Goal: Information Seeking & Learning: Understand process/instructions

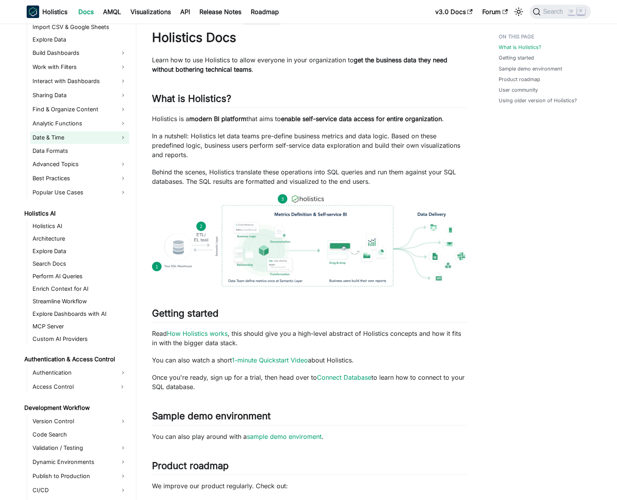
scroll to position [214, 0]
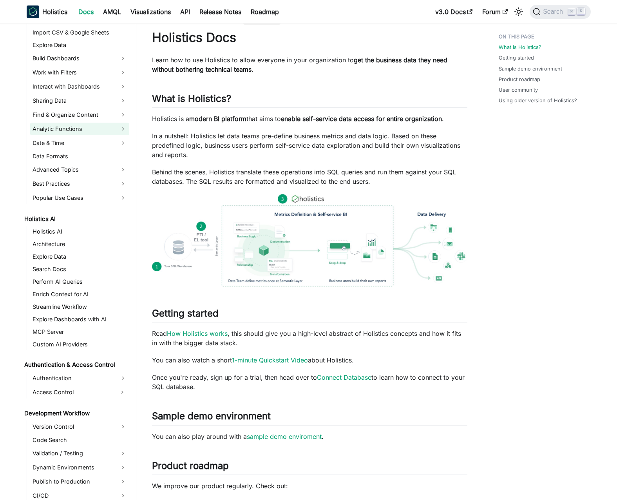
click at [77, 129] on link "Analytic Functions" at bounding box center [79, 129] width 99 height 13
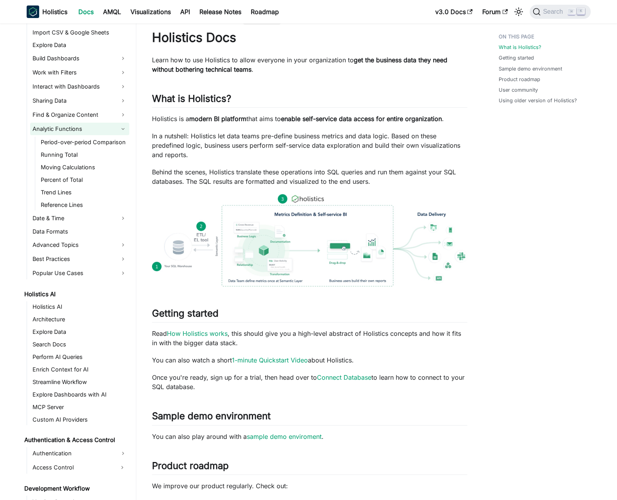
click at [77, 129] on link "Analytic Functions" at bounding box center [79, 129] width 99 height 13
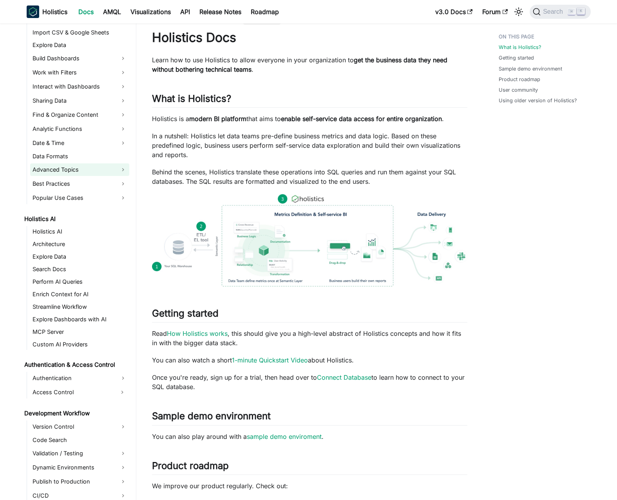
click at [80, 170] on link "Advanced Topics" at bounding box center [79, 169] width 99 height 13
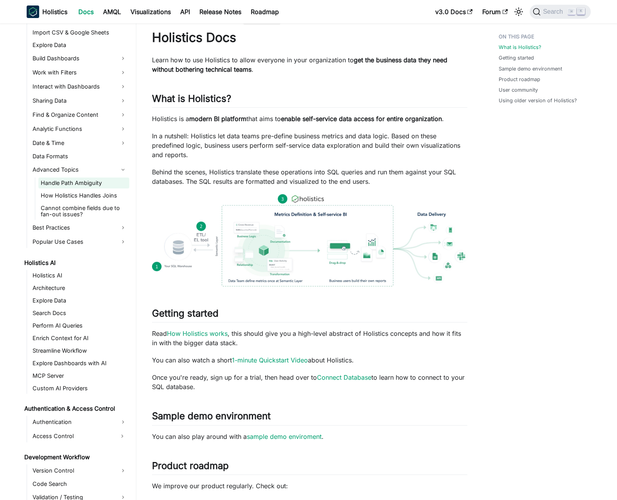
click at [81, 182] on link "Handle Path Ambiguity" at bounding box center [83, 183] width 91 height 11
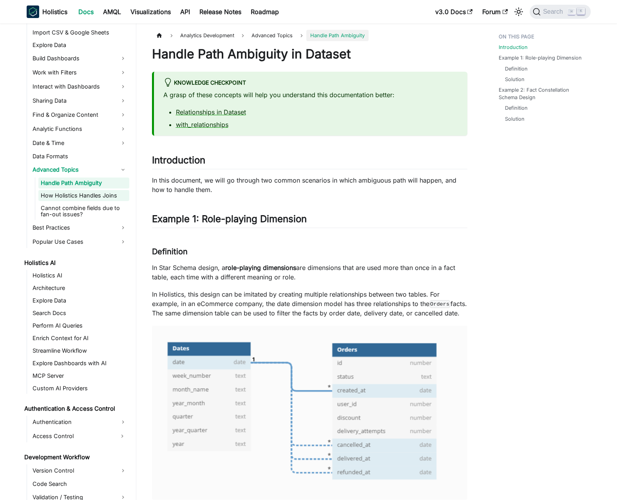
click at [94, 198] on link "How Holistics Handles Joins" at bounding box center [83, 195] width 91 height 11
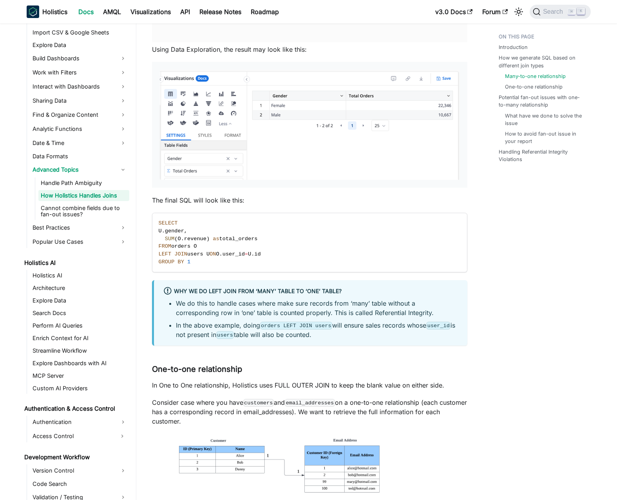
scroll to position [443, 0]
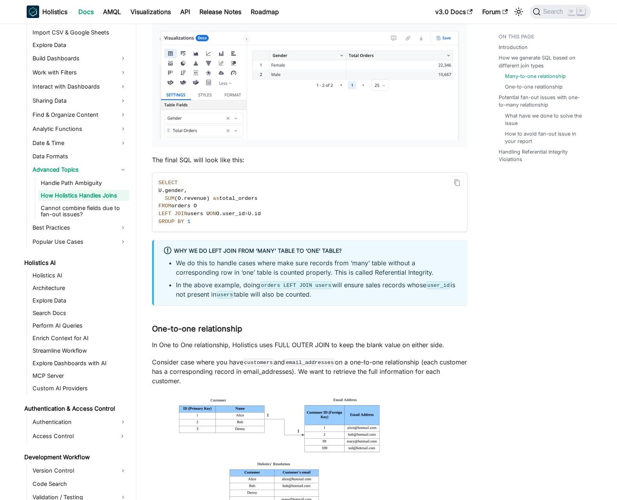
drag, startPoint x: 234, startPoint y: 192, endPoint x: 237, endPoint y: 215, distance: 22.9
click at [237, 213] on code "SELECT U . gender , SUM ( O . revenue ) as total_orders FROM orders O LEFT JOIN…" at bounding box center [309, 202] width 314 height 59
click at [237, 215] on span "user_id" at bounding box center [234, 214] width 22 height 6
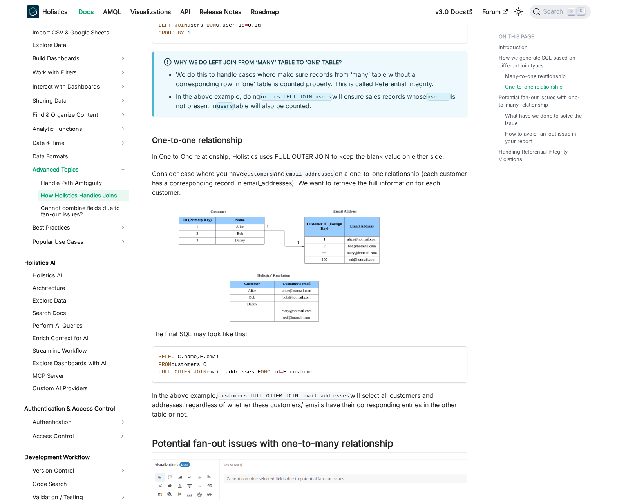
scroll to position [666, 0]
